Goal: Task Accomplishment & Management: Manage account settings

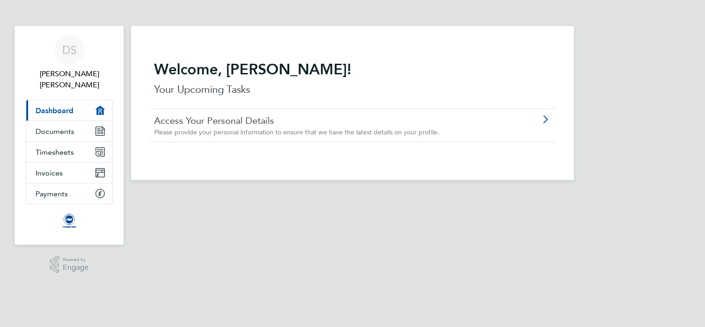
click at [68, 106] on span "Dashboard" at bounding box center [55, 110] width 38 height 9
click at [61, 148] on span "Timesheets" at bounding box center [55, 152] width 38 height 9
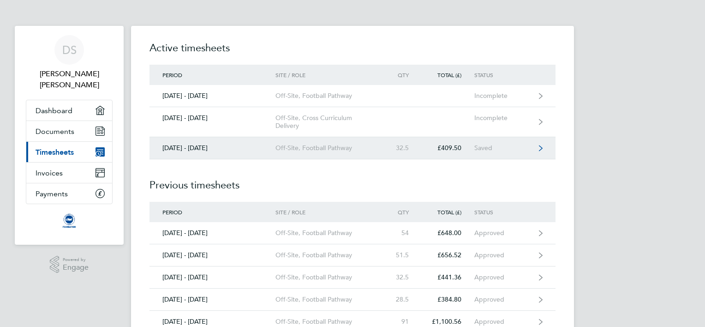
click at [538, 146] on link "[DATE] - [DATE] Off-Site, Football Pathway 32.5 £409.50 Saved" at bounding box center [353, 148] width 406 height 22
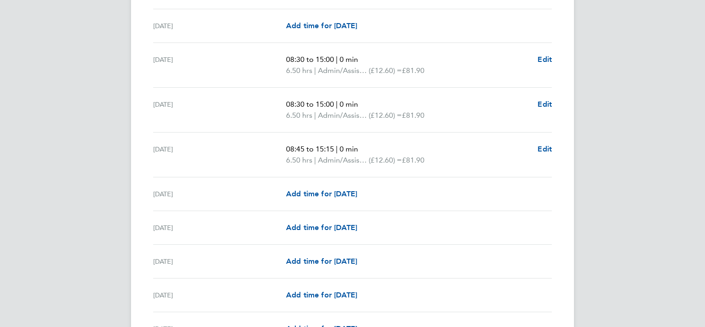
scroll to position [296, 0]
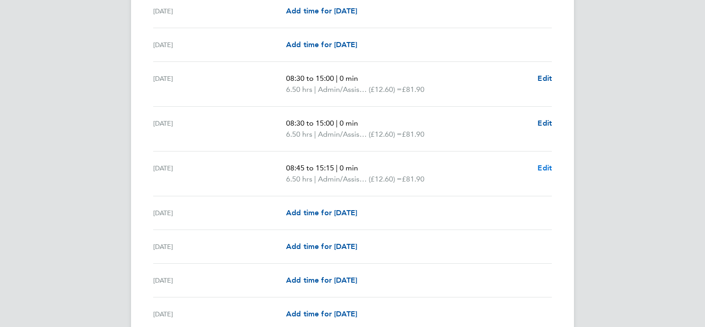
click at [545, 164] on span "Edit" at bounding box center [545, 167] width 14 height 9
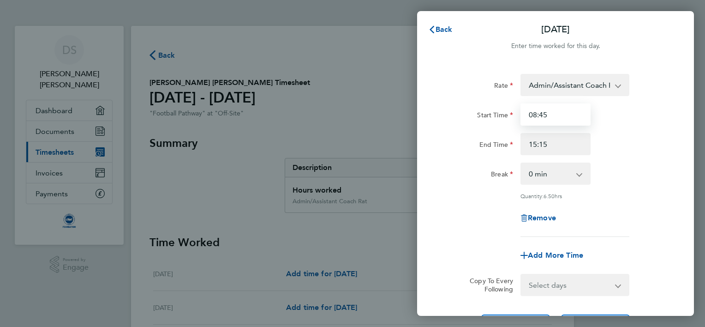
click at [556, 115] on input "08:45" at bounding box center [556, 114] width 70 height 22
type input "09:00"
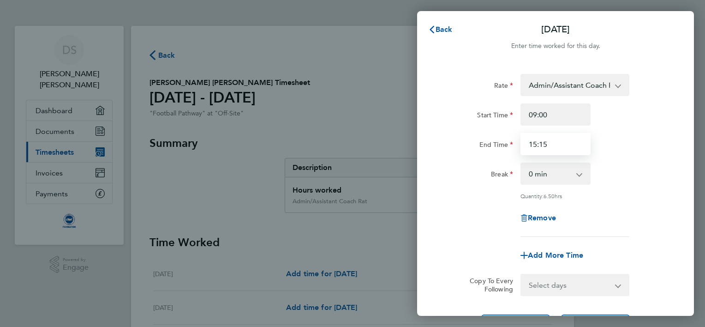
click at [552, 143] on input "15:15" at bounding box center [556, 144] width 70 height 22
type input "15:00"
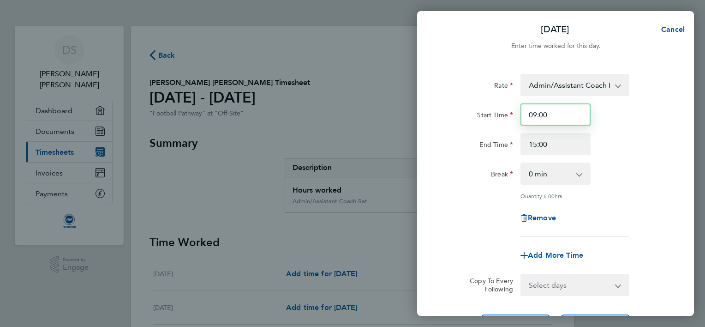
click at [555, 113] on input "09:00" at bounding box center [556, 114] width 70 height 22
click at [553, 143] on input "15:00" at bounding box center [556, 144] width 70 height 22
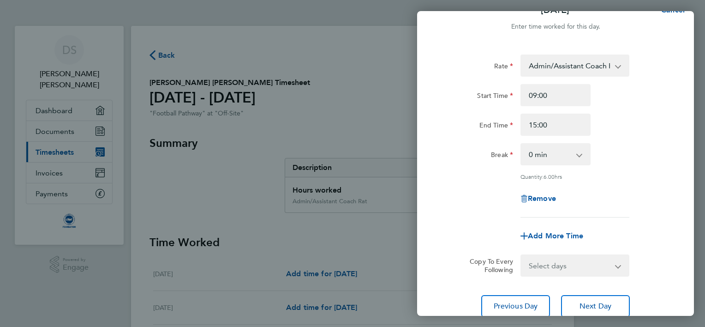
scroll to position [90, 0]
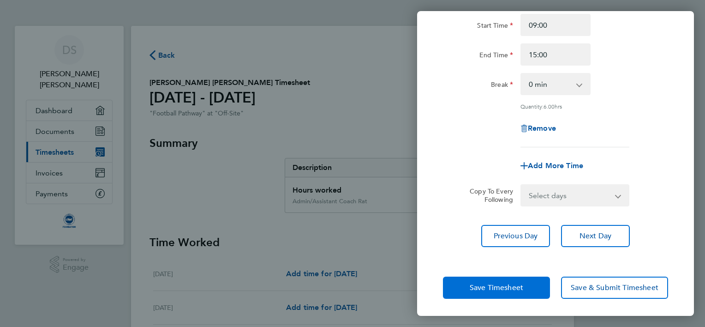
click at [485, 284] on span "Save Timesheet" at bounding box center [497, 287] width 54 height 9
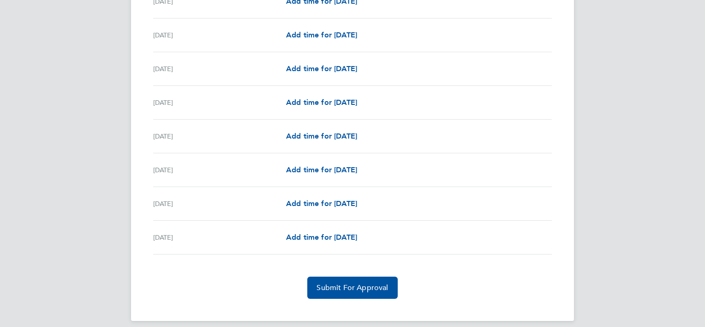
scroll to position [1109, 0]
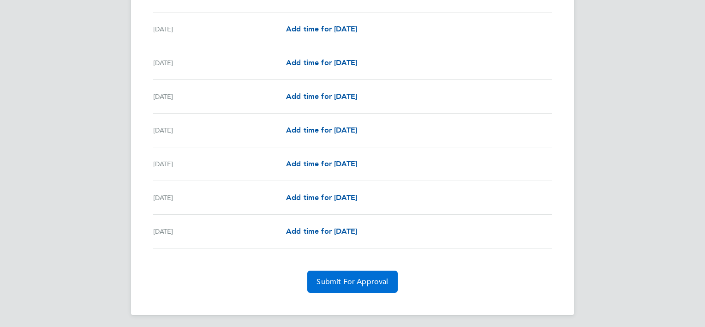
click at [362, 277] on span "Submit For Approval" at bounding box center [353, 281] width 72 height 9
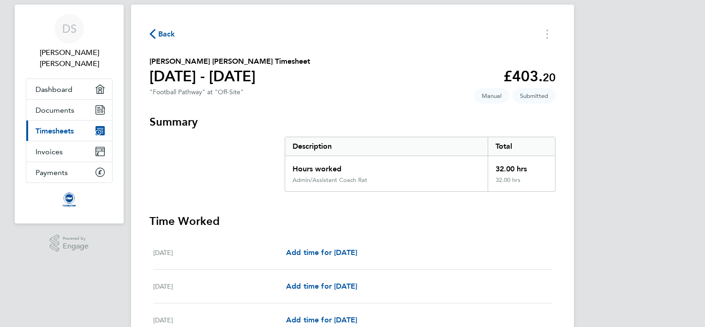
scroll to position [0, 0]
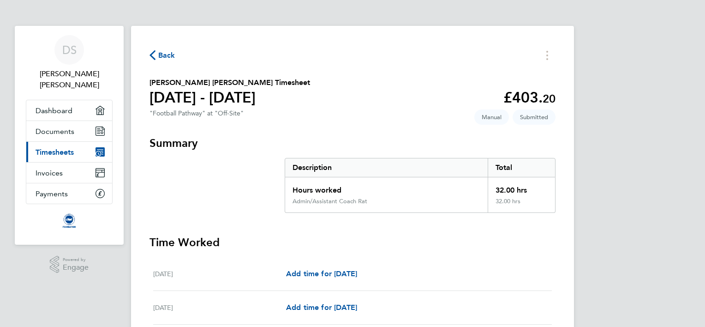
click at [159, 55] on span "Back" at bounding box center [166, 55] width 17 height 11
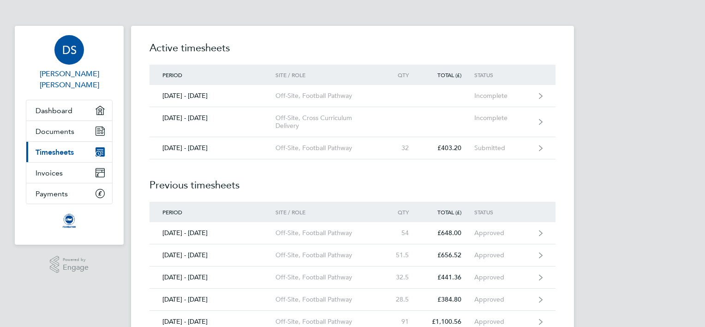
click at [78, 73] on span "[PERSON_NAME] [PERSON_NAME]" at bounding box center [69, 79] width 87 height 22
